Goal: Task Accomplishment & Management: Use online tool/utility

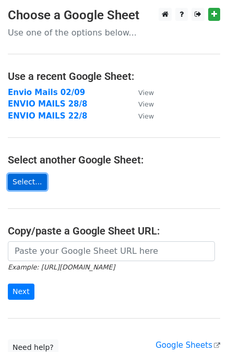
click at [27, 185] on link "Select..." at bounding box center [27, 182] width 39 height 16
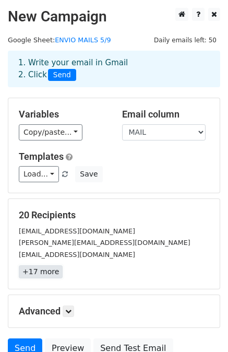
click at [34, 274] on link "+17 more" at bounding box center [41, 271] width 44 height 13
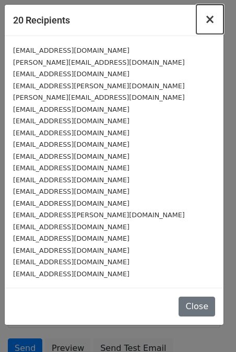
click at [210, 15] on span "×" at bounding box center [210, 19] width 10 height 15
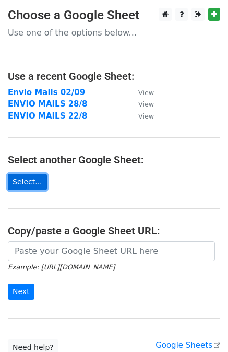
click at [15, 185] on link "Select..." at bounding box center [27, 182] width 39 height 16
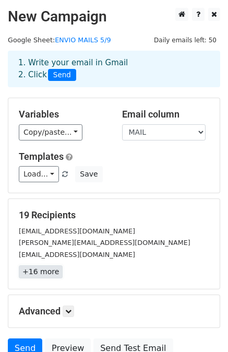
click at [41, 270] on link "+16 more" at bounding box center [41, 271] width 44 height 13
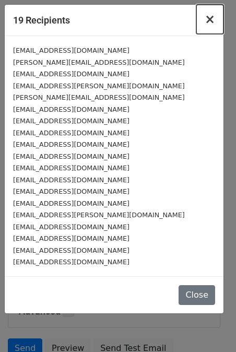
click at [211, 25] on span "×" at bounding box center [210, 19] width 10 height 15
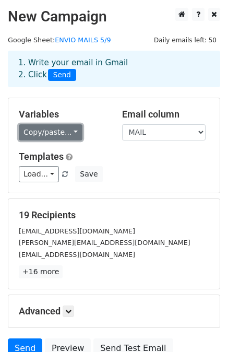
click at [37, 138] on link "Copy/paste..." at bounding box center [51, 132] width 64 height 16
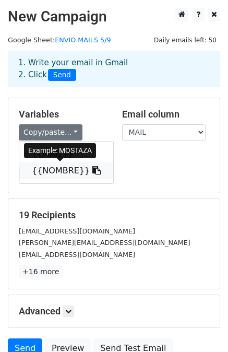
click at [53, 172] on link "{{NOMBRE}}" at bounding box center [66, 170] width 94 height 17
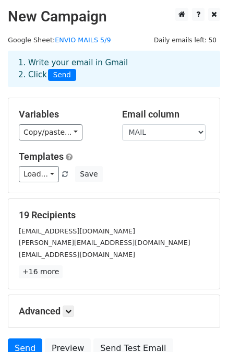
scroll to position [94, 0]
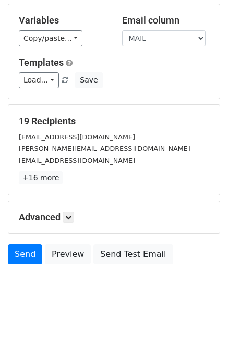
click at [59, 217] on h5 "Advanced" at bounding box center [114, 217] width 191 height 11
click at [68, 220] on link at bounding box center [68, 217] width 11 height 11
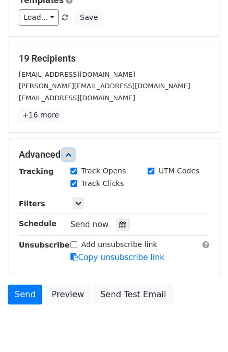
scroll to position [159, 0]
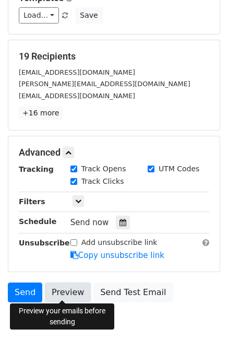
click at [72, 290] on link "Preview" at bounding box center [68, 293] width 46 height 20
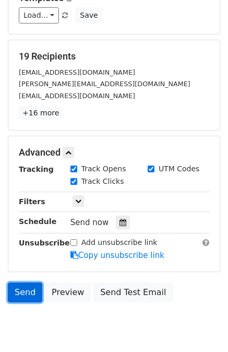
click at [27, 283] on link "Send" at bounding box center [25, 293] width 34 height 20
